Goal: Task Accomplishment & Management: Complete application form

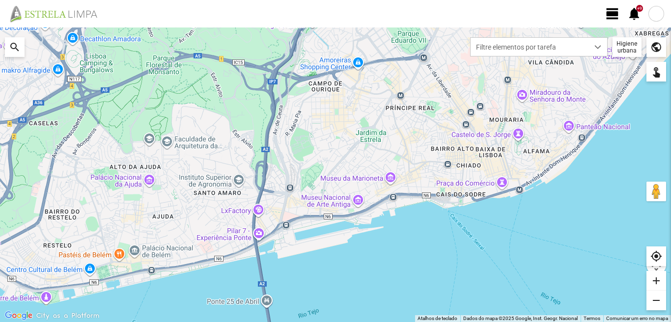
click at [614, 16] on span "view_day" at bounding box center [612, 13] width 15 height 15
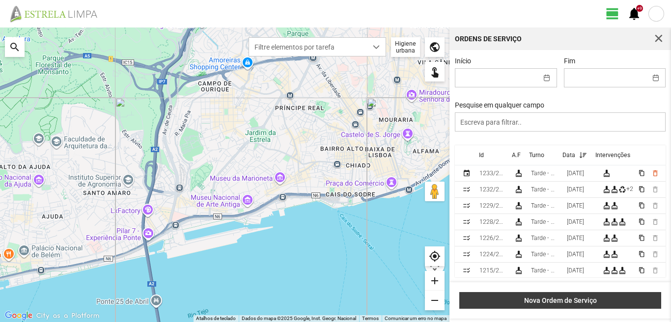
click at [580, 300] on span "Nova Ordem de Serviço" at bounding box center [561, 301] width 192 height 8
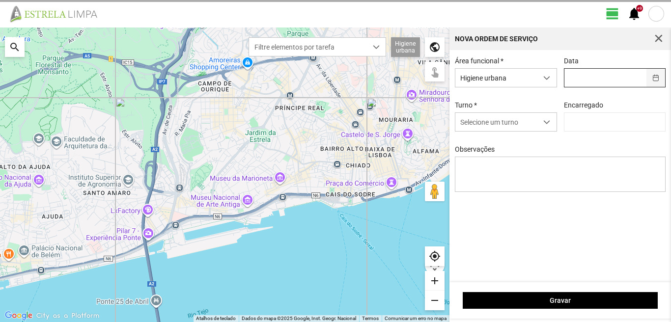
click at [659, 79] on button "button" at bounding box center [655, 78] width 19 height 18
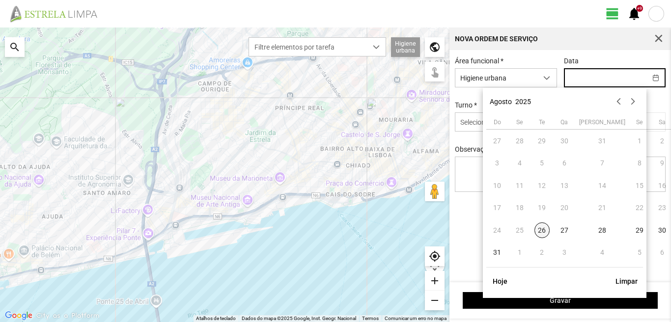
click at [546, 234] on span "26" at bounding box center [542, 230] width 16 height 16
type input "[DATE]"
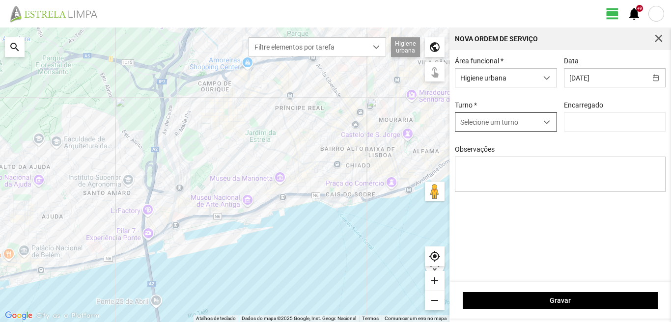
click at [546, 124] on span "dropdown trigger" at bounding box center [546, 122] width 7 height 7
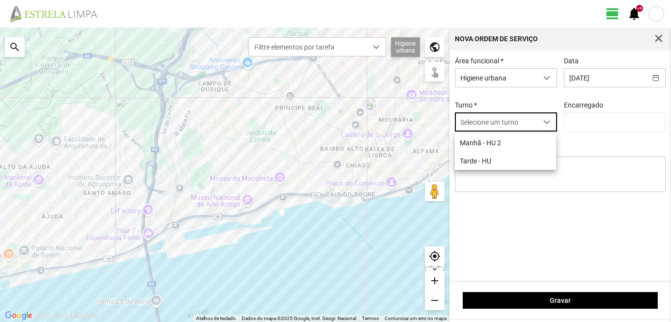
scroll to position [5, 44]
click at [495, 166] on li "Tarde - HU" at bounding box center [505, 161] width 101 height 18
type input "[PERSON_NAME]"
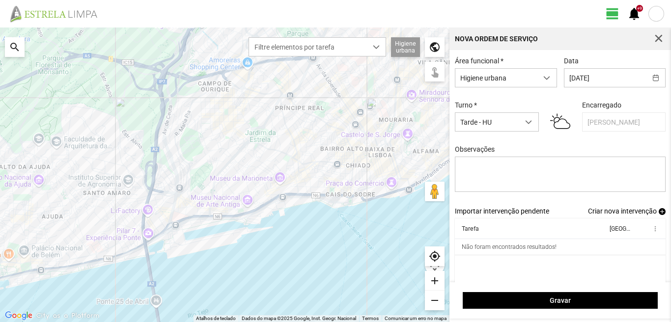
click at [621, 215] on span "Criar nova intervenção" at bounding box center [622, 211] width 69 height 8
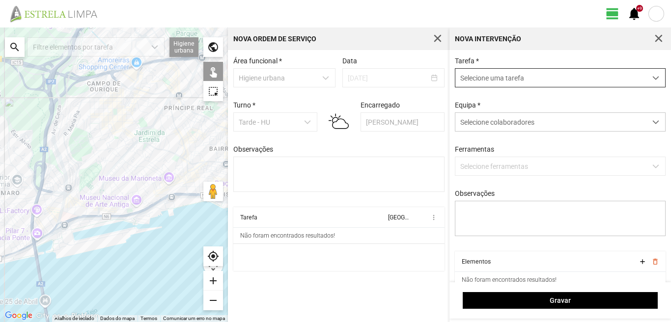
click at [652, 78] on span "dropdown trigger" at bounding box center [655, 78] width 7 height 7
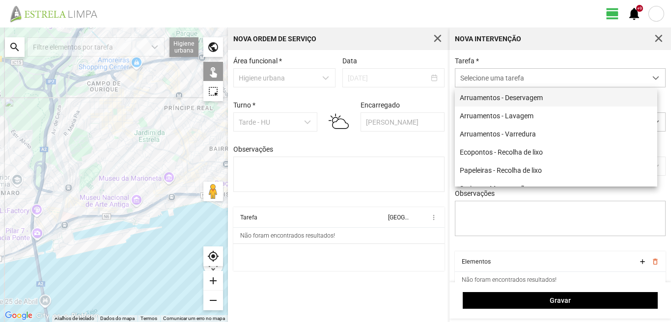
click at [562, 92] on li "Arruamentos - Deservagem" at bounding box center [556, 97] width 202 height 18
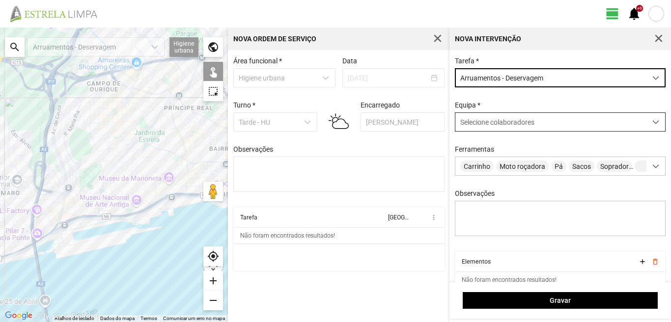
click at [652, 122] on span at bounding box center [655, 122] width 7 height 7
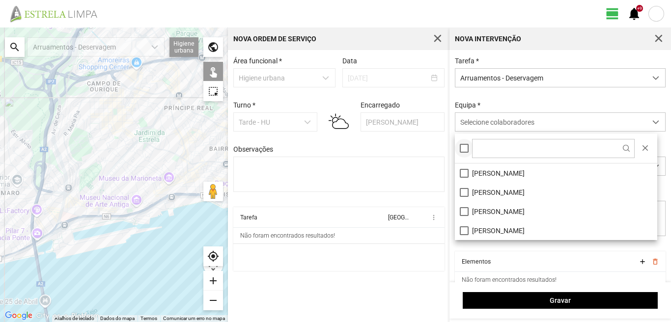
click at [466, 150] on div at bounding box center [464, 148] width 9 height 9
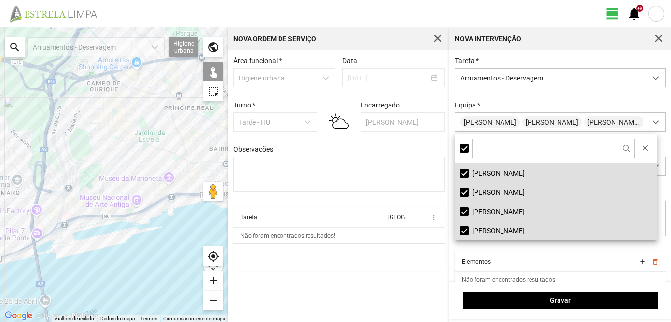
click at [13, 43] on div "search" at bounding box center [15, 47] width 20 height 20
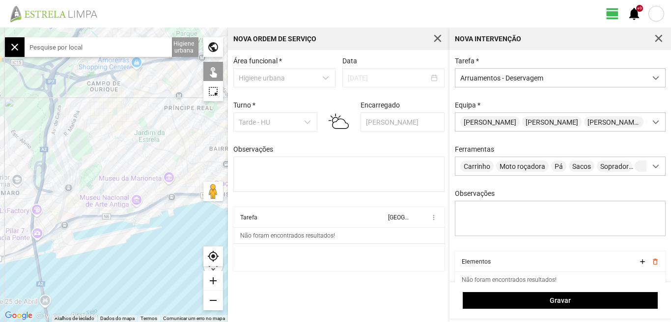
click at [56, 49] on input "text" at bounding box center [98, 47] width 147 height 20
click at [90, 45] on input "text" at bounding box center [98, 47] width 147 height 20
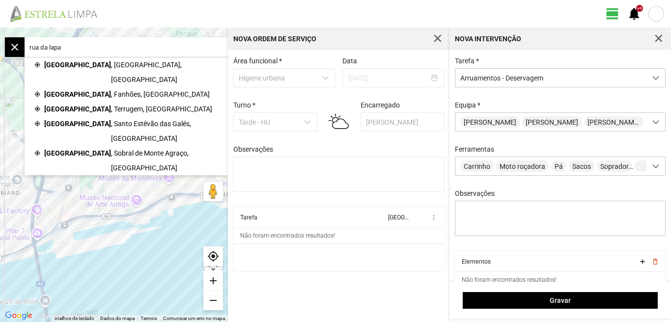
click at [111, 63] on span ", [GEOGRAPHIC_DATA], [GEOGRAPHIC_DATA]" at bounding box center [164, 71] width 107 height 29
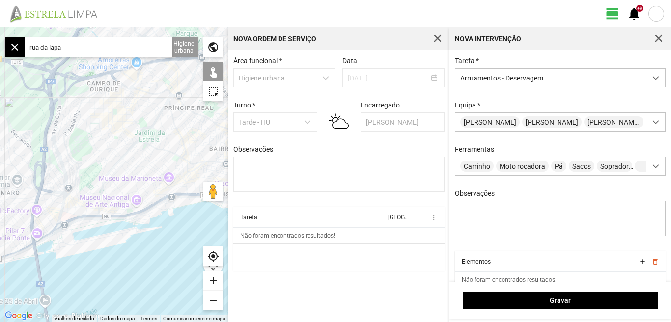
type input "[STREET_ADDRESS]"
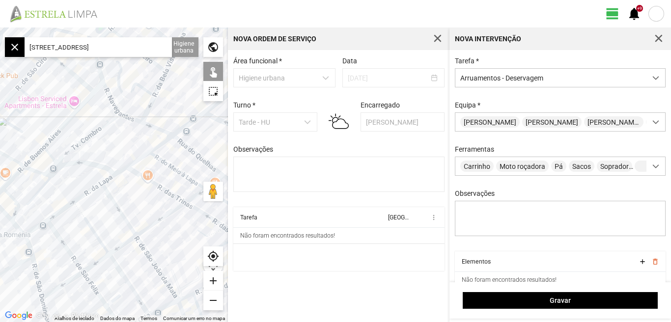
click at [35, 229] on div at bounding box center [114, 175] width 228 height 295
click at [59, 213] on div at bounding box center [114, 175] width 228 height 295
click at [90, 189] on div at bounding box center [114, 175] width 228 height 295
click at [112, 176] on div at bounding box center [114, 175] width 228 height 295
click at [134, 162] on div at bounding box center [114, 175] width 228 height 295
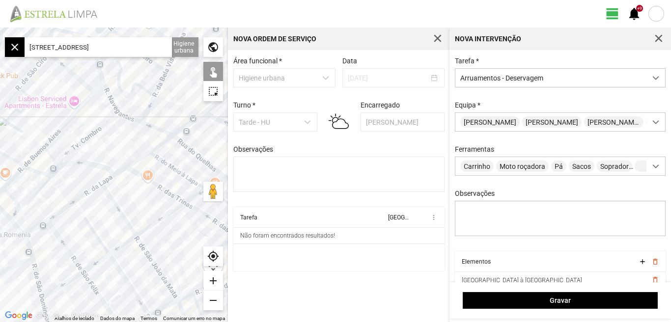
click at [160, 144] on div at bounding box center [114, 175] width 228 height 295
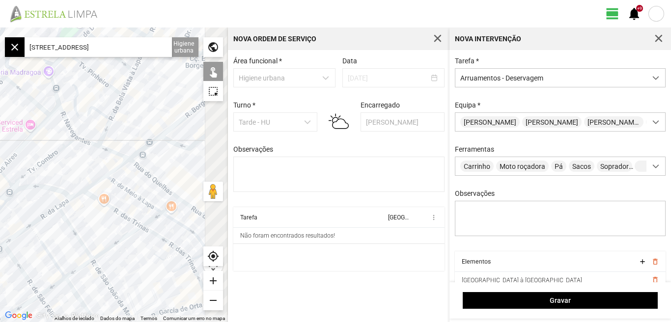
drag, startPoint x: 140, startPoint y: 169, endPoint x: 111, endPoint y: 178, distance: 30.4
click at [111, 178] on div at bounding box center [114, 175] width 228 height 295
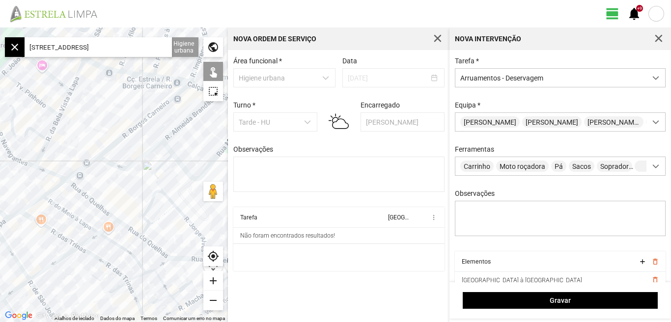
click at [88, 162] on div at bounding box center [114, 175] width 228 height 295
click at [118, 139] on div at bounding box center [114, 175] width 228 height 295
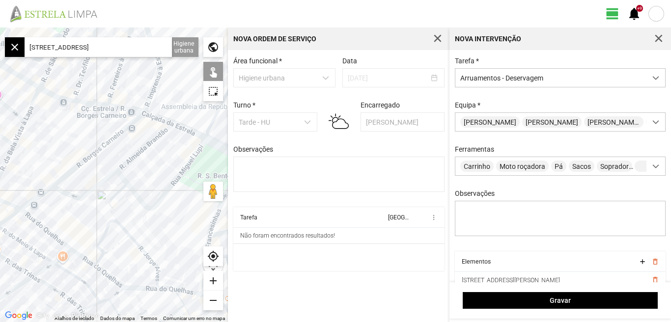
drag, startPoint x: 147, startPoint y: 132, endPoint x: 100, endPoint y: 164, distance: 56.5
click at [100, 164] on div at bounding box center [114, 175] width 228 height 295
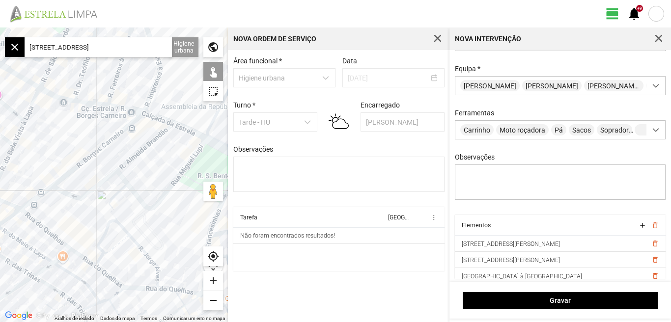
scroll to position [42, 0]
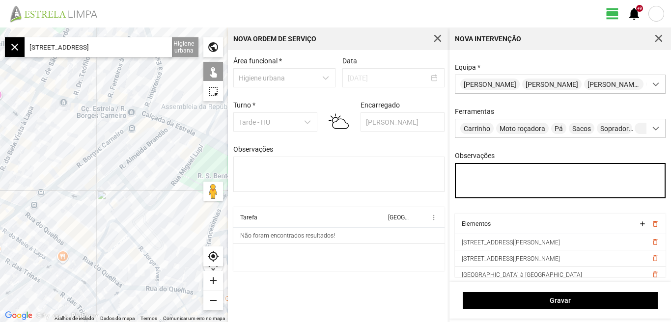
click at [471, 179] on textarea "Observações" at bounding box center [560, 180] width 211 height 35
type textarea "[PERSON_NAME]"
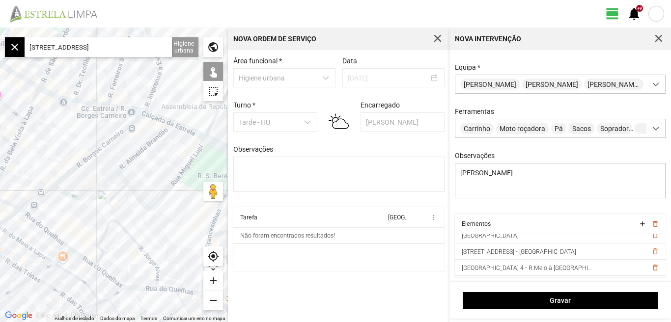
scroll to position [86, 0]
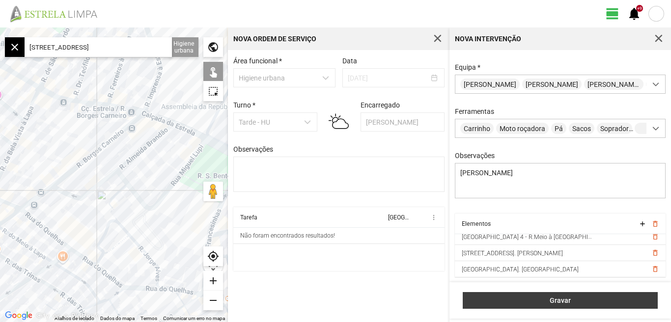
click at [571, 297] on span "Gravar" at bounding box center [560, 301] width 185 height 8
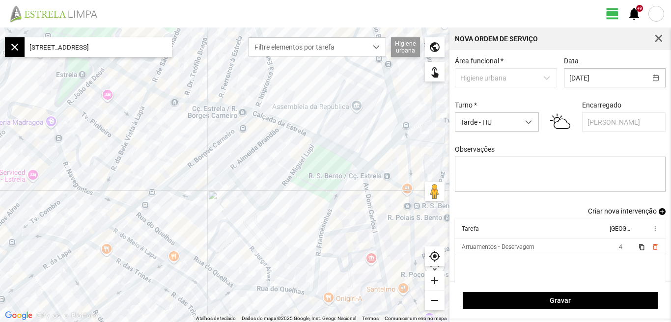
click at [622, 213] on span "Criar nova intervenção" at bounding box center [622, 211] width 69 height 8
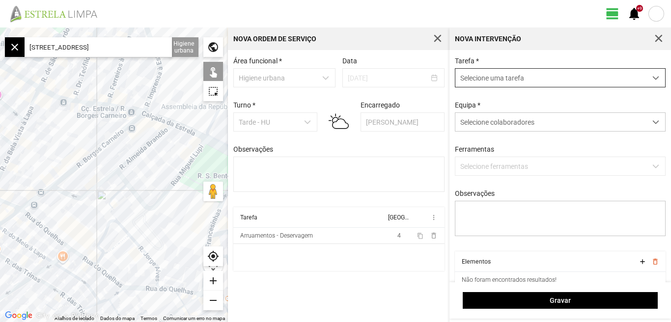
click at [652, 81] on span "dropdown trigger" at bounding box center [655, 78] width 7 height 7
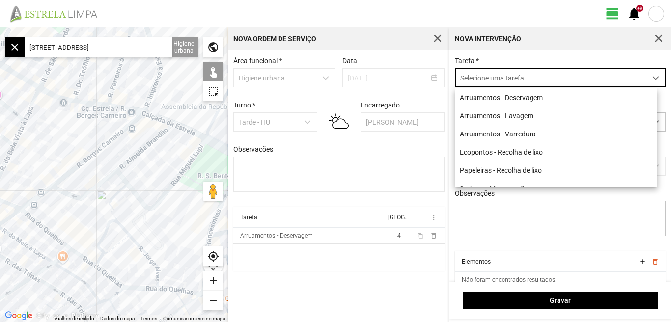
scroll to position [5, 44]
click at [556, 103] on li "Arruamentos - Deservagem" at bounding box center [556, 97] width 202 height 18
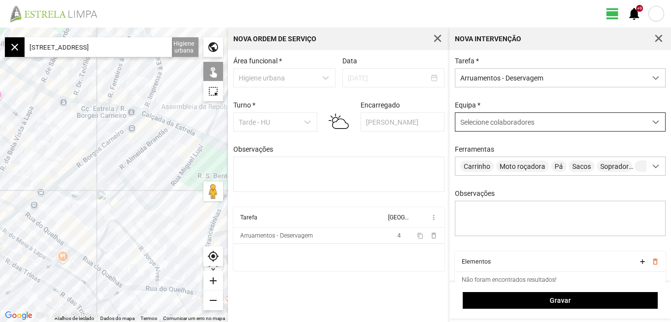
click at [652, 124] on span at bounding box center [655, 122] width 7 height 7
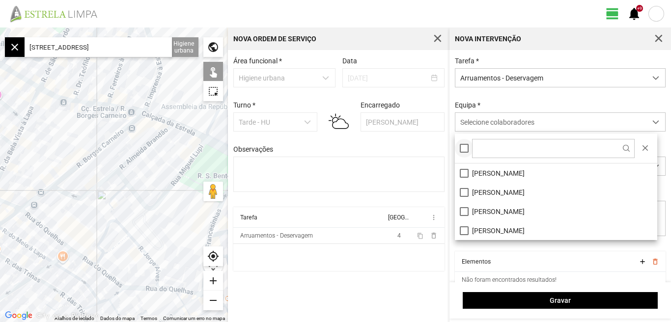
click at [466, 145] on div at bounding box center [464, 148] width 9 height 9
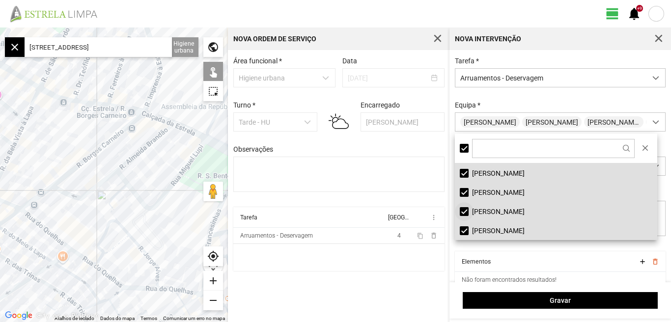
click at [464, 210] on li "[PERSON_NAME]" at bounding box center [556, 211] width 202 height 19
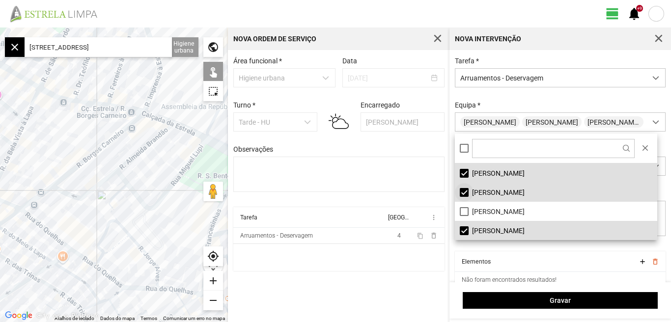
click at [463, 194] on li "[PERSON_NAME]" at bounding box center [556, 192] width 202 height 19
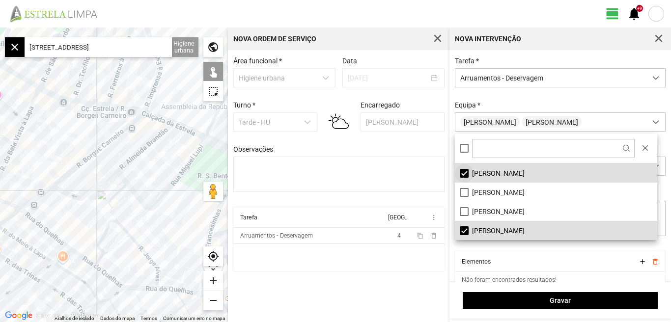
click at [465, 174] on li "[PERSON_NAME]" at bounding box center [556, 173] width 202 height 19
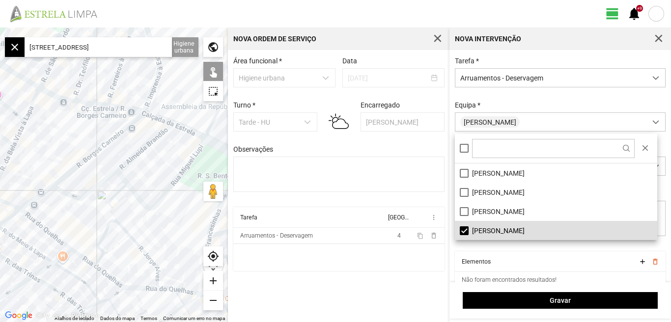
click at [432, 254] on cdk-virtual-scroll-viewport "Tarefa Equipa more_vert Arruamentos - Deservagem 4 content_copy delete_outline" at bounding box center [338, 239] width 211 height 64
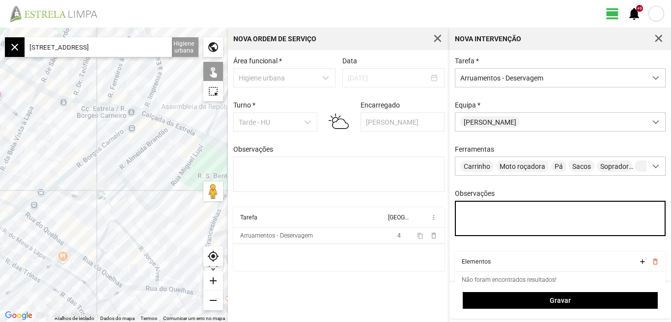
click at [485, 212] on textarea "Observações" at bounding box center [560, 218] width 211 height 35
type textarea "[PERSON_NAME]"
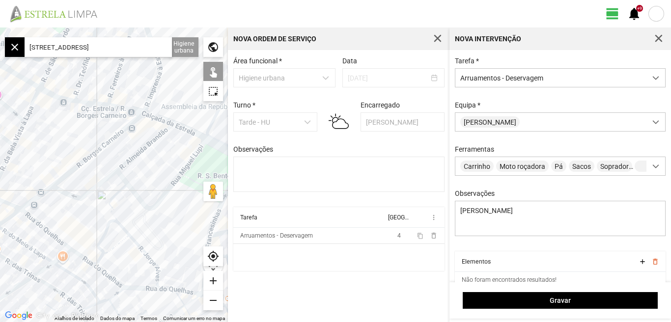
click at [141, 49] on input "[STREET_ADDRESS]" at bounding box center [98, 47] width 147 height 20
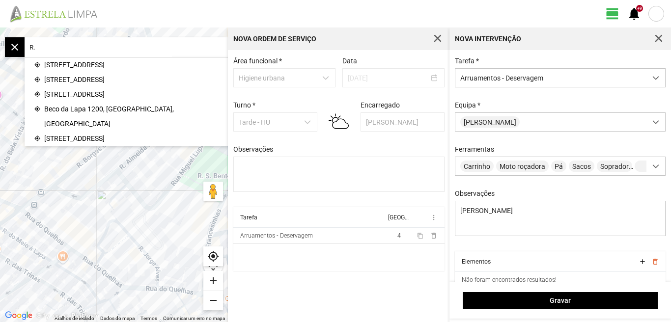
type input "R"
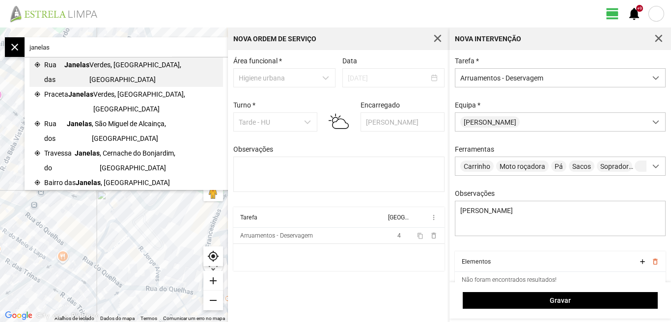
click at [97, 64] on span "Verdes, [GEOGRAPHIC_DATA], [GEOGRAPHIC_DATA]" at bounding box center [153, 71] width 129 height 29
type input "[STREET_ADDRESS]"
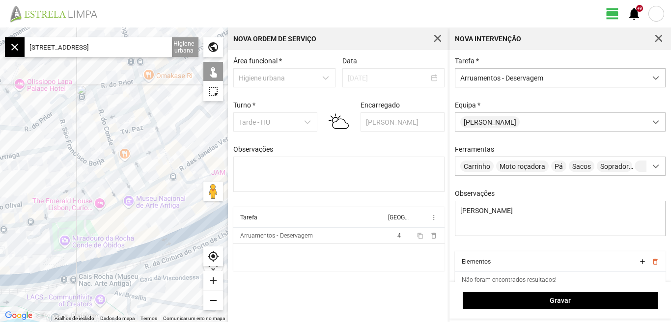
drag, startPoint x: 41, startPoint y: 233, endPoint x: 92, endPoint y: 231, distance: 51.6
click at [94, 232] on div at bounding box center [114, 175] width 228 height 295
click at [212, 284] on div "add" at bounding box center [213, 281] width 20 height 20
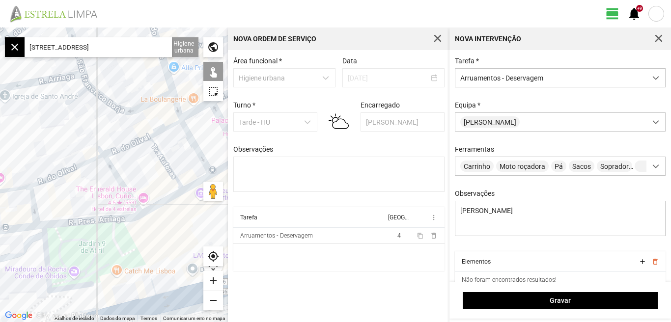
drag, startPoint x: 145, startPoint y: 227, endPoint x: 161, endPoint y: 217, distance: 18.4
click at [161, 217] on div at bounding box center [114, 175] width 228 height 295
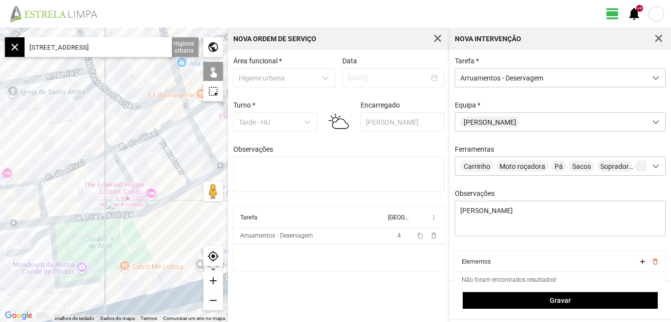
drag, startPoint x: 99, startPoint y: 230, endPoint x: 229, endPoint y: 207, distance: 131.7
click at [228, 207] on div "← Mover para a esquerda → Mover para a direita ↑ Mover para cima ↓ Mover para b…" at bounding box center [335, 175] width 671 height 295
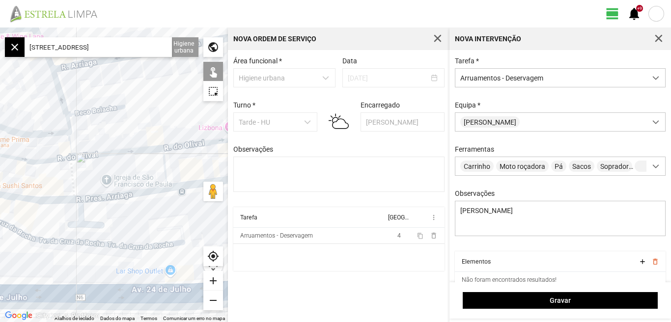
drag, startPoint x: 205, startPoint y: 213, endPoint x: 211, endPoint y: 212, distance: 6.5
click at [211, 212] on div at bounding box center [114, 175] width 228 height 295
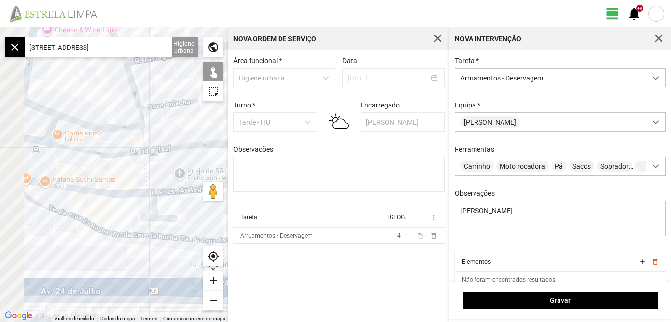
drag, startPoint x: 170, startPoint y: 216, endPoint x: 155, endPoint y: 215, distance: 14.7
click at [180, 216] on div at bounding box center [114, 175] width 228 height 295
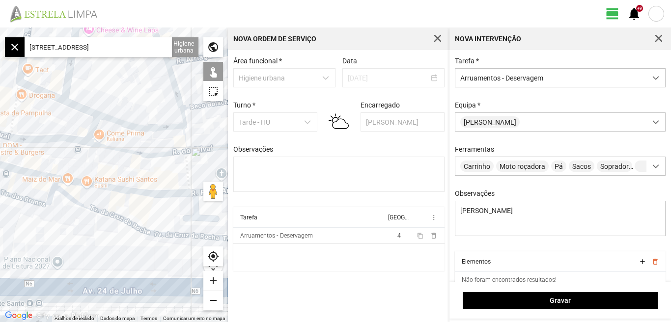
click at [40, 174] on div at bounding box center [114, 175] width 228 height 295
click at [77, 181] on div at bounding box center [114, 175] width 228 height 295
drag, startPoint x: 151, startPoint y: 216, endPoint x: 87, endPoint y: 201, distance: 65.9
click at [87, 201] on div at bounding box center [114, 175] width 228 height 295
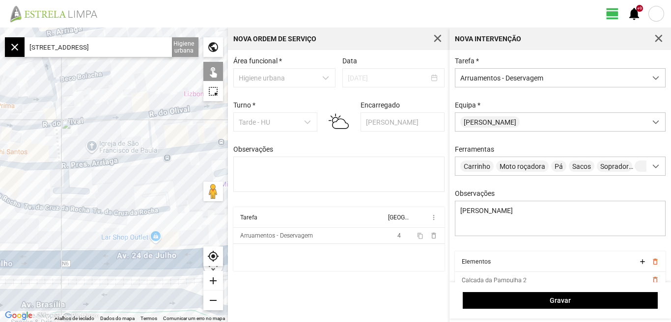
click at [99, 162] on div at bounding box center [114, 175] width 228 height 295
drag, startPoint x: 164, startPoint y: 186, endPoint x: 123, endPoint y: 184, distance: 40.8
click at [122, 186] on div at bounding box center [114, 175] width 228 height 295
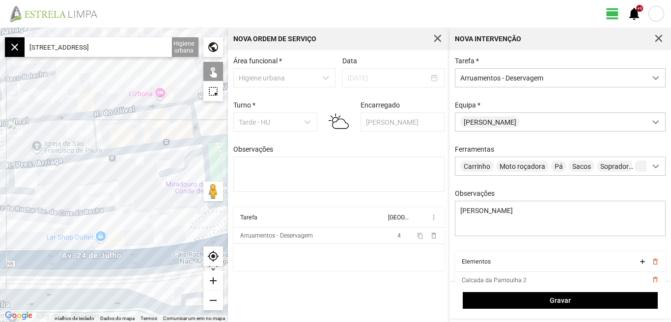
click at [124, 150] on div at bounding box center [114, 175] width 228 height 295
drag, startPoint x: 145, startPoint y: 178, endPoint x: 93, endPoint y: 186, distance: 52.7
click at [93, 186] on div at bounding box center [114, 175] width 228 height 295
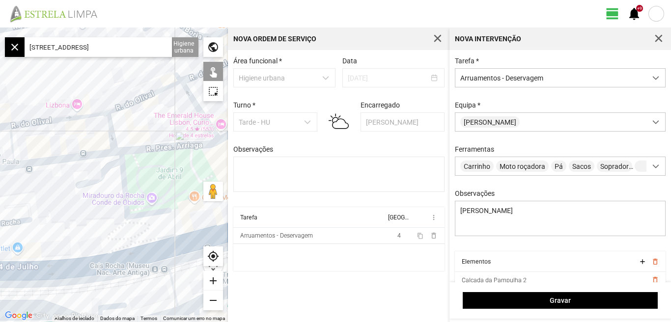
click at [143, 148] on div at bounding box center [114, 175] width 228 height 295
click at [125, 177] on div at bounding box center [114, 175] width 228 height 295
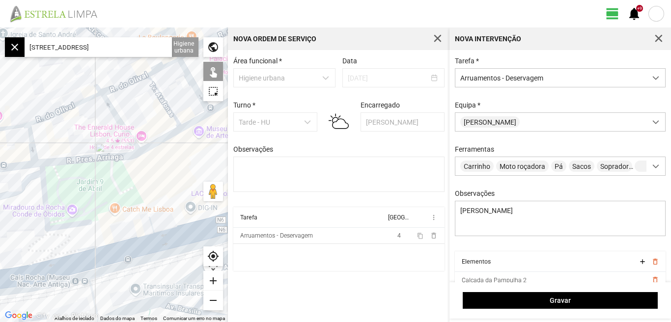
click at [161, 139] on div at bounding box center [114, 175] width 228 height 295
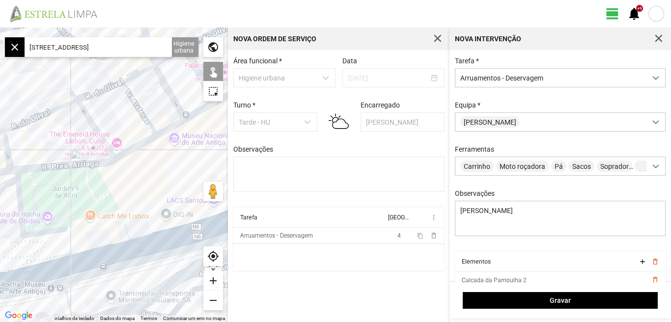
drag, startPoint x: 134, startPoint y: 178, endPoint x: 108, endPoint y: 183, distance: 25.9
click at [120, 181] on div at bounding box center [114, 175] width 228 height 295
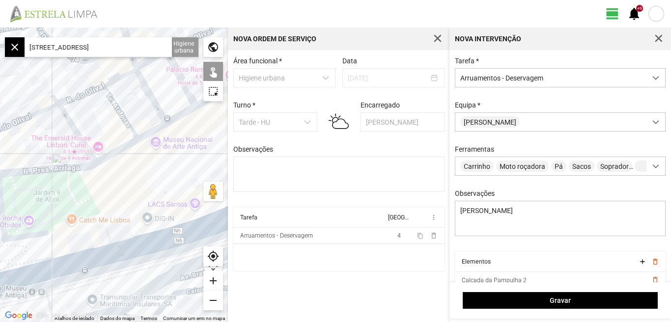
click at [152, 132] on div at bounding box center [114, 175] width 228 height 295
drag, startPoint x: 154, startPoint y: 142, endPoint x: 143, endPoint y: 145, distance: 11.2
click at [145, 145] on div at bounding box center [114, 175] width 228 height 295
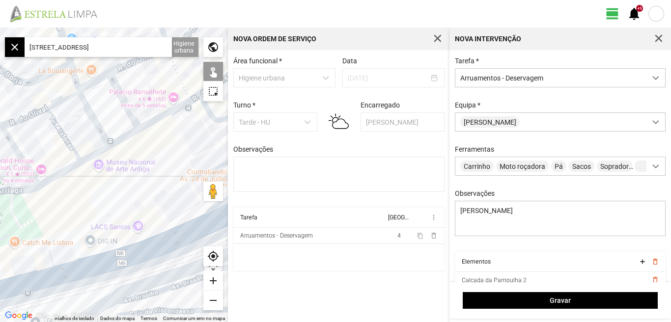
drag, startPoint x: 146, startPoint y: 140, endPoint x: 138, endPoint y: 145, distance: 9.0
click at [138, 145] on div at bounding box center [114, 175] width 228 height 295
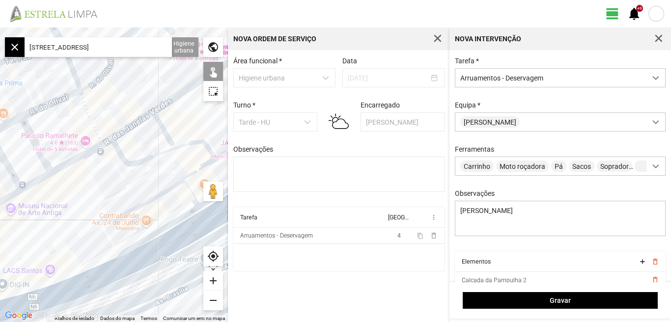
drag, startPoint x: 124, startPoint y: 153, endPoint x: 88, endPoint y: 167, distance: 38.8
click at [88, 167] on div at bounding box center [114, 175] width 228 height 295
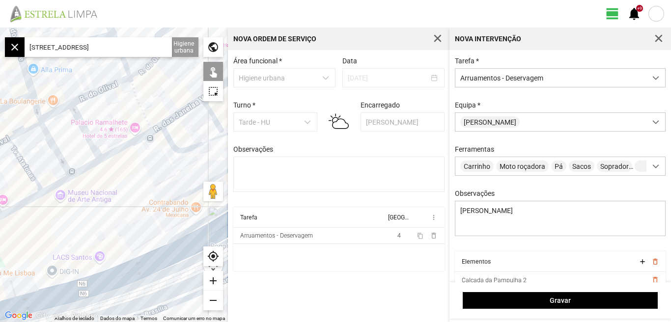
drag, startPoint x: 83, startPoint y: 172, endPoint x: 156, endPoint y: 155, distance: 74.2
click at [157, 152] on div at bounding box center [114, 175] width 228 height 295
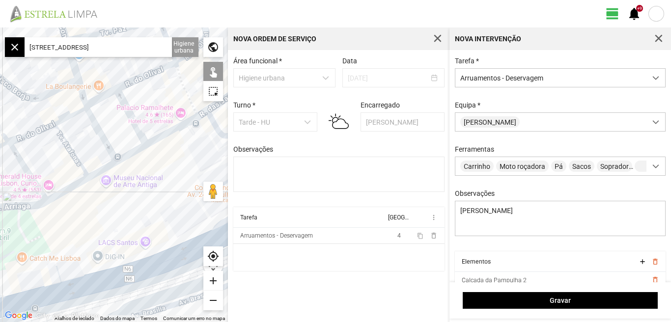
scroll to position [42, 0]
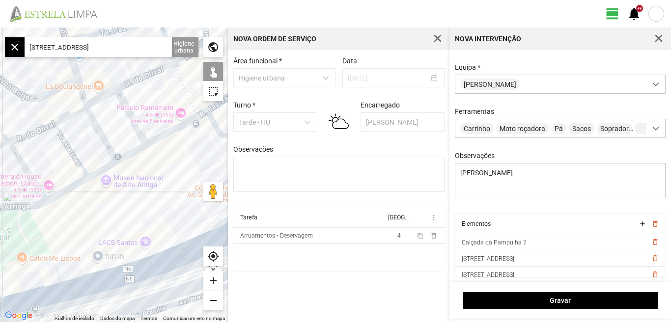
click at [128, 155] on div at bounding box center [114, 175] width 228 height 295
click at [167, 133] on div at bounding box center [114, 175] width 228 height 295
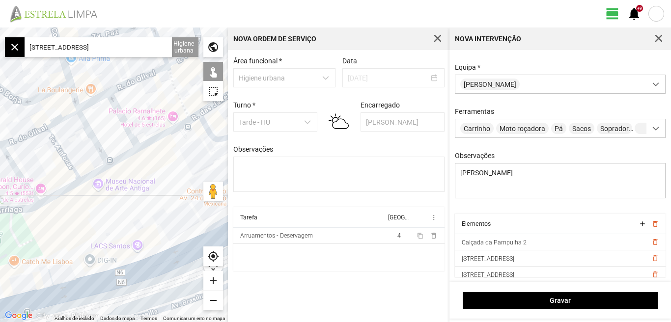
drag, startPoint x: 196, startPoint y: 160, endPoint x: 109, endPoint y: 184, distance: 90.8
click at [109, 184] on div at bounding box center [114, 175] width 228 height 295
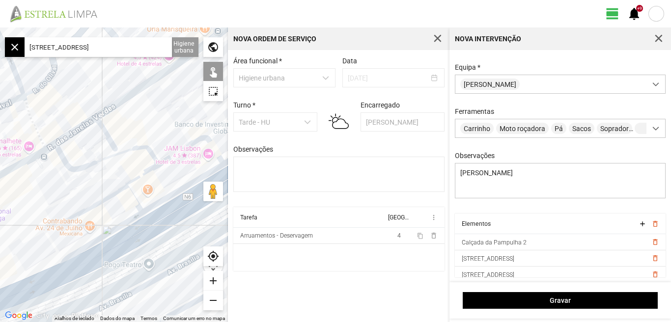
click at [83, 126] on div at bounding box center [114, 175] width 228 height 295
drag, startPoint x: 97, startPoint y: 152, endPoint x: 83, endPoint y: 158, distance: 15.0
click at [83, 158] on div at bounding box center [114, 175] width 228 height 295
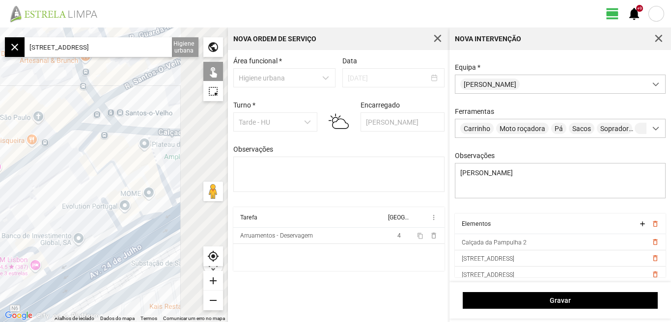
click at [44, 183] on div at bounding box center [114, 175] width 228 height 295
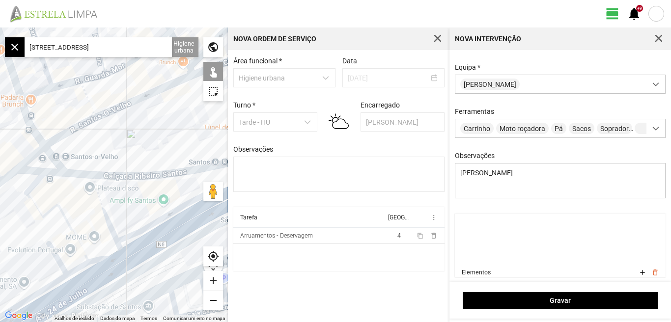
scroll to position [119, 0]
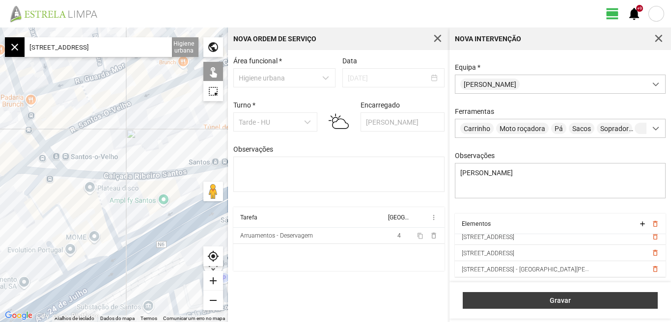
click at [560, 300] on span "Gravar" at bounding box center [560, 301] width 185 height 8
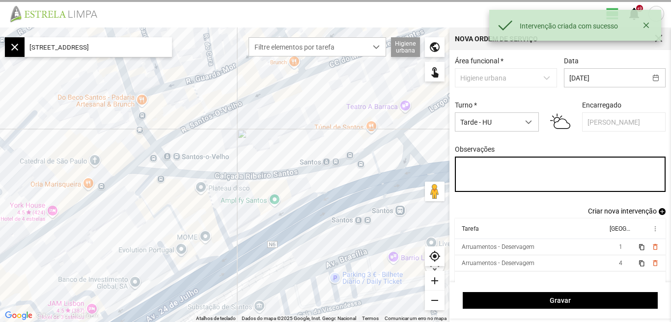
click at [462, 173] on textarea "Observações" at bounding box center [560, 174] width 211 height 35
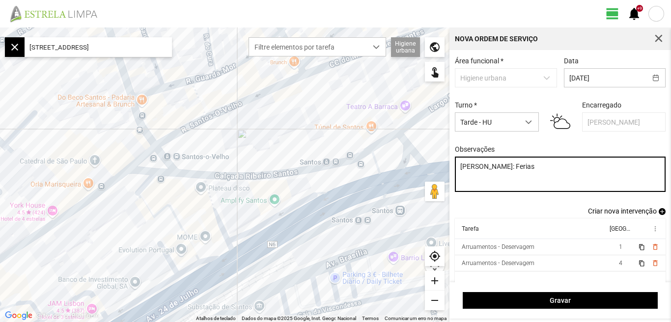
click at [471, 185] on textarea "[PERSON_NAME]: Ferias" at bounding box center [560, 174] width 211 height 35
click at [529, 168] on textarea "[PERSON_NAME]: Ferias" at bounding box center [560, 174] width 211 height 35
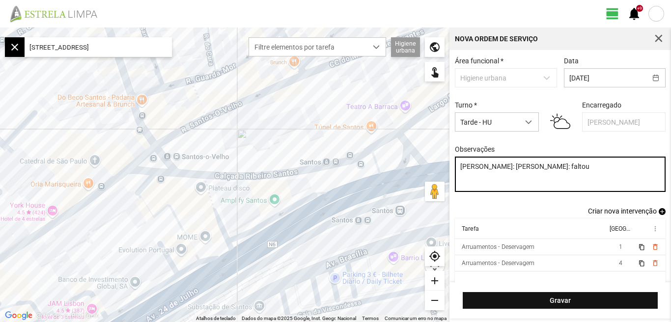
type textarea "[PERSON_NAME]: [PERSON_NAME]: faltou"
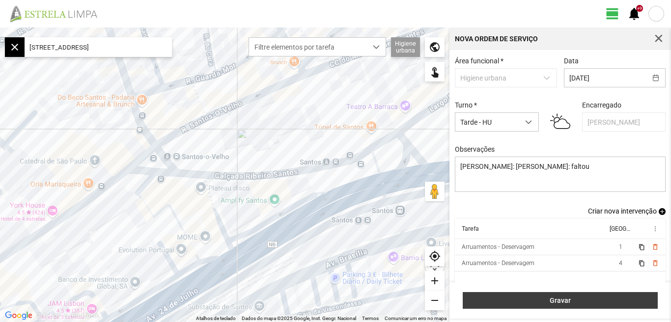
click at [557, 300] on span "Gravar" at bounding box center [560, 301] width 185 height 8
